Goal: Find contact information: Obtain details needed to contact an individual or organization

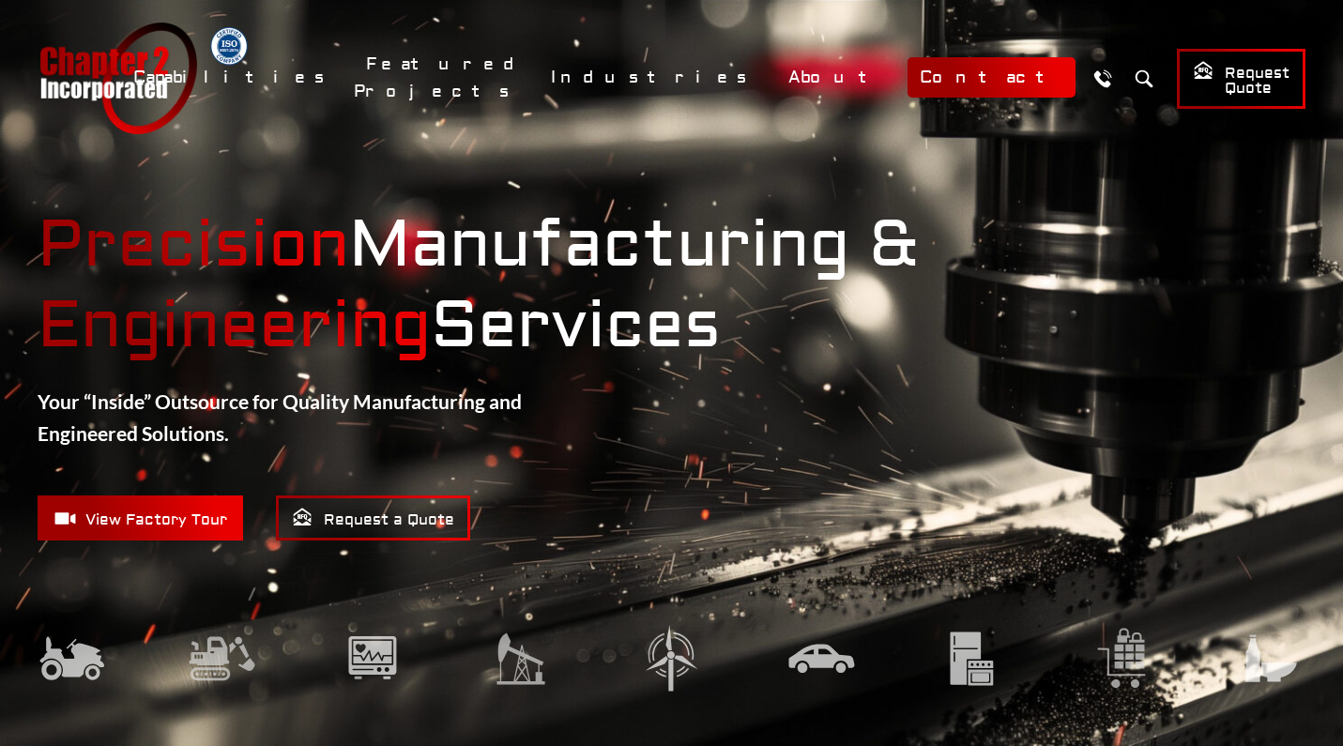
click at [981, 69] on link "Contact" at bounding box center [992, 77] width 168 height 40
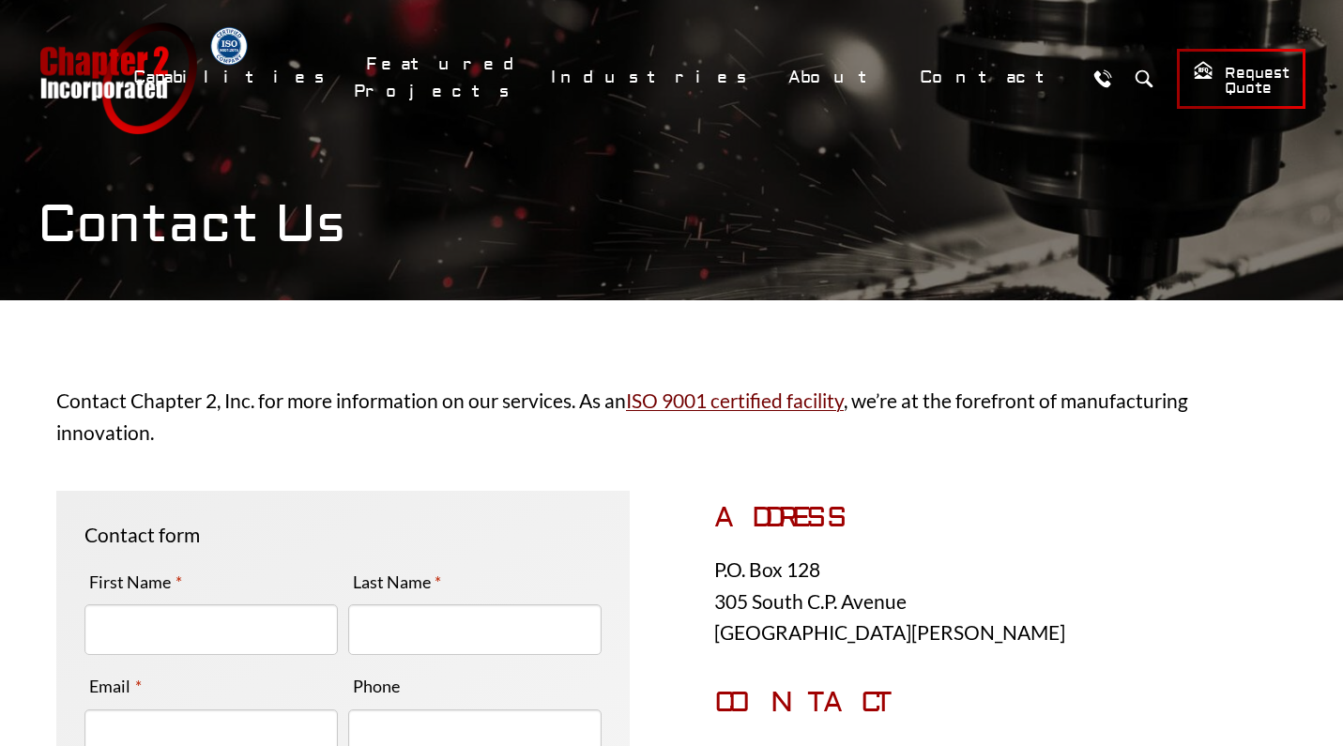
click at [1085, 77] on link "Call Us" at bounding box center [1102, 78] width 35 height 35
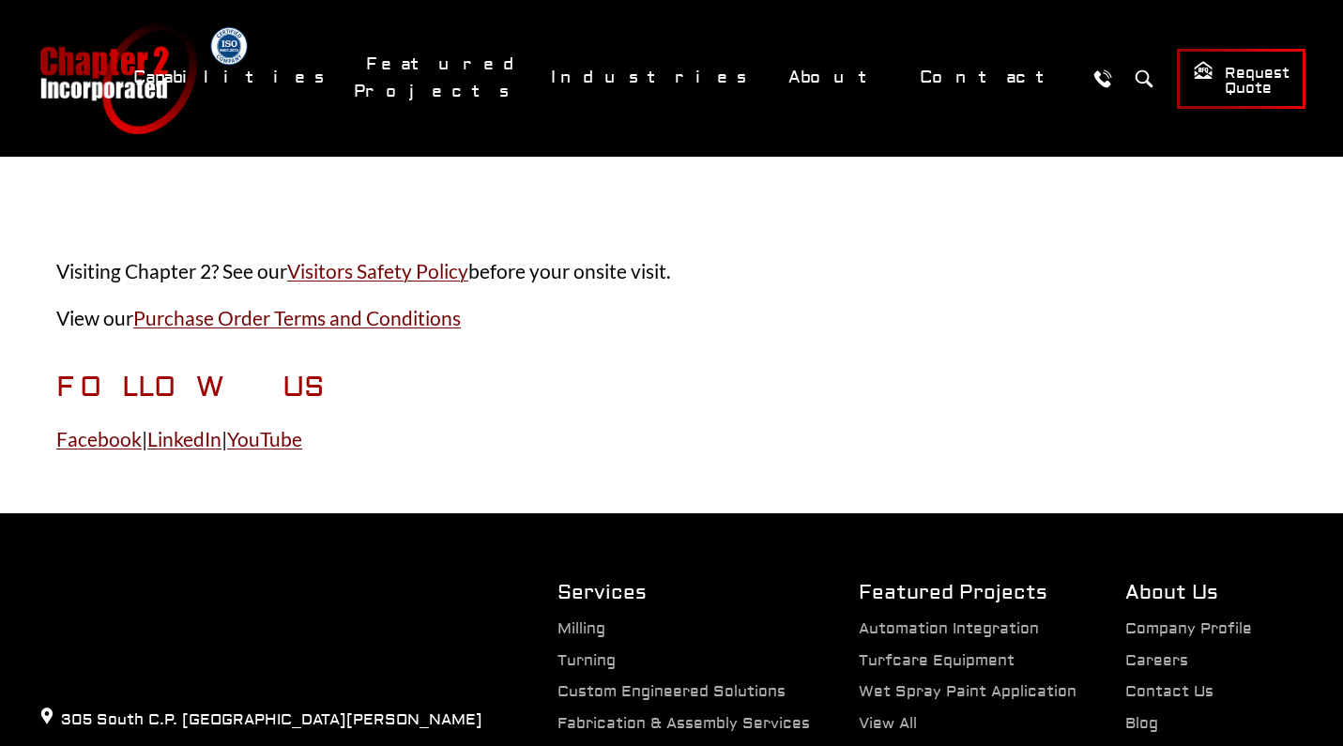
scroll to position [1333, 0]
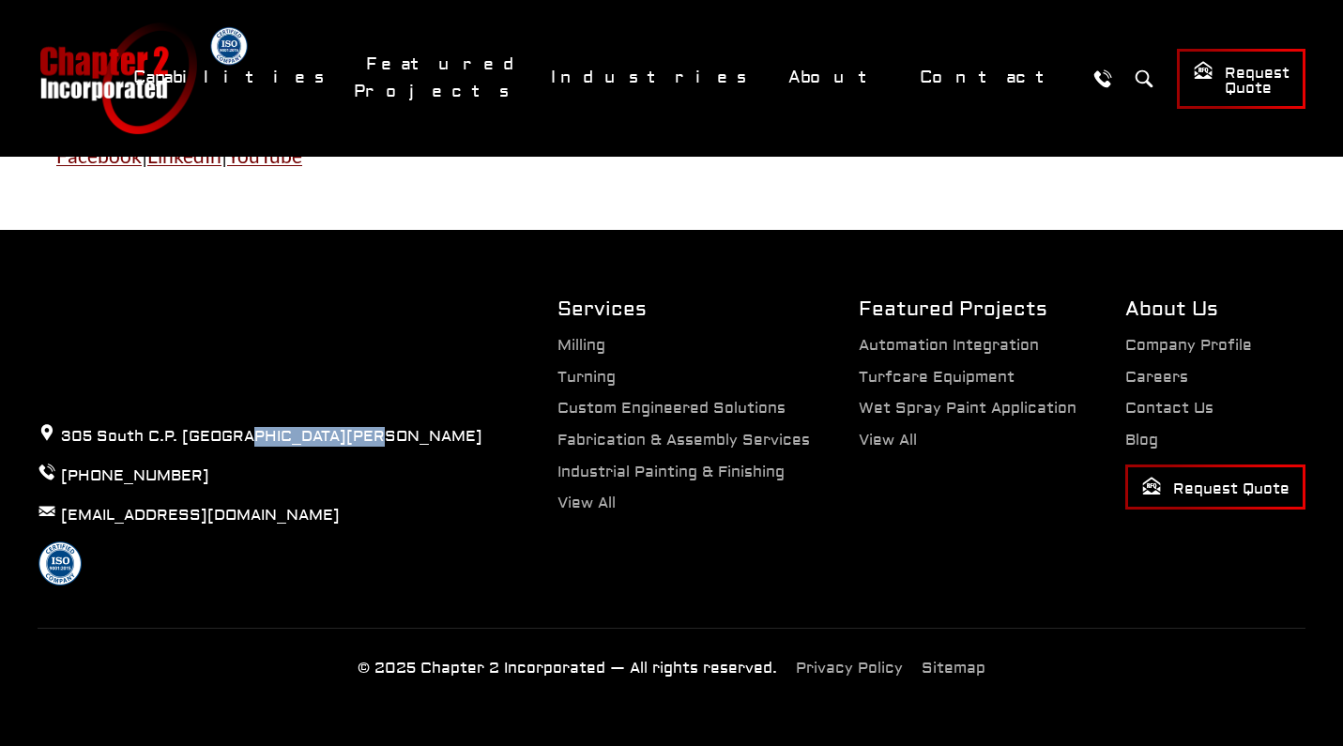
drag, startPoint x: 344, startPoint y: 450, endPoint x: 241, endPoint y: 448, distance: 102.3
click at [241, 448] on p "305 South C.P. [GEOGRAPHIC_DATA][PERSON_NAME]" at bounding box center [260, 435] width 445 height 25
copy p "Lake Mills, WI"
drag, startPoint x: 222, startPoint y: 519, endPoint x: 61, endPoint y: 517, distance: 160.6
click at [61, 517] on p "[EMAIL_ADDRESS][DOMAIN_NAME]" at bounding box center [260, 514] width 445 height 25
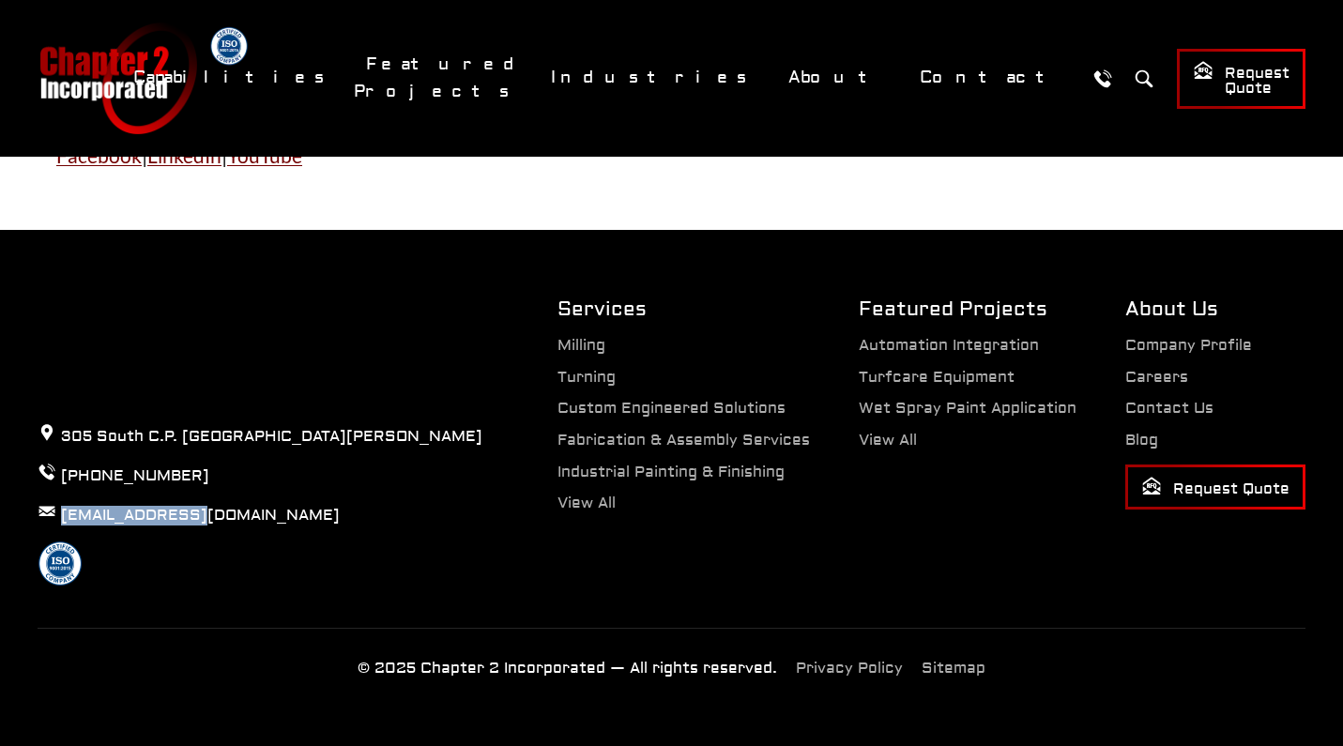
copy link "[EMAIL_ADDRESS][DOMAIN_NAME]"
